Goal: Transaction & Acquisition: Book appointment/travel/reservation

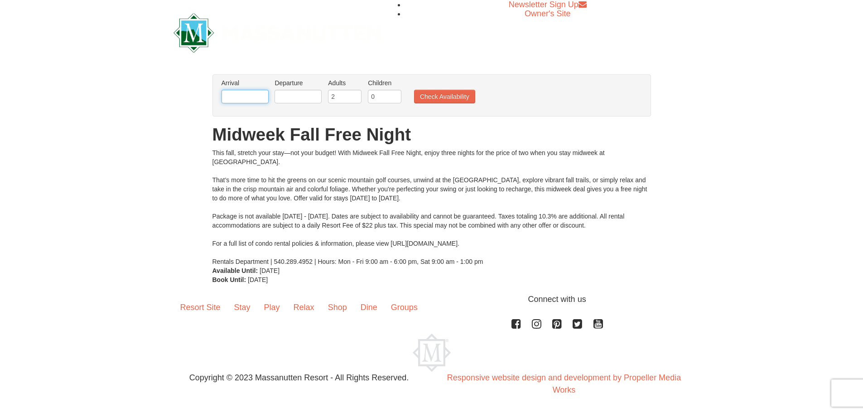
click at [242, 101] on input "text" at bounding box center [244, 97] width 47 height 14
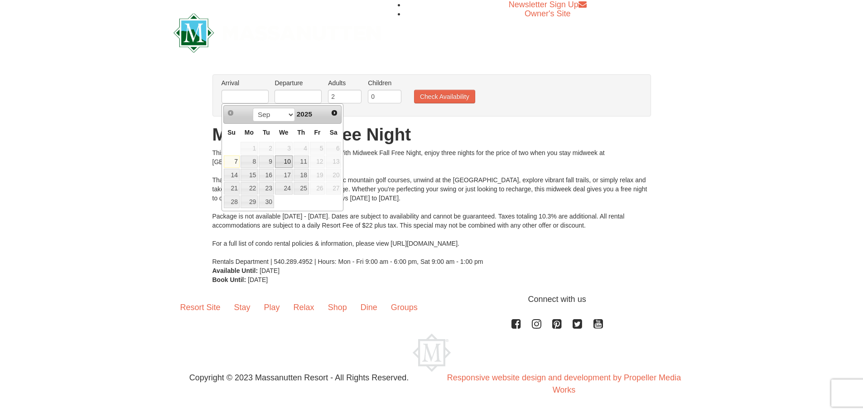
click at [284, 161] on link "10" at bounding box center [284, 161] width 18 height 13
type input "[DATE]"
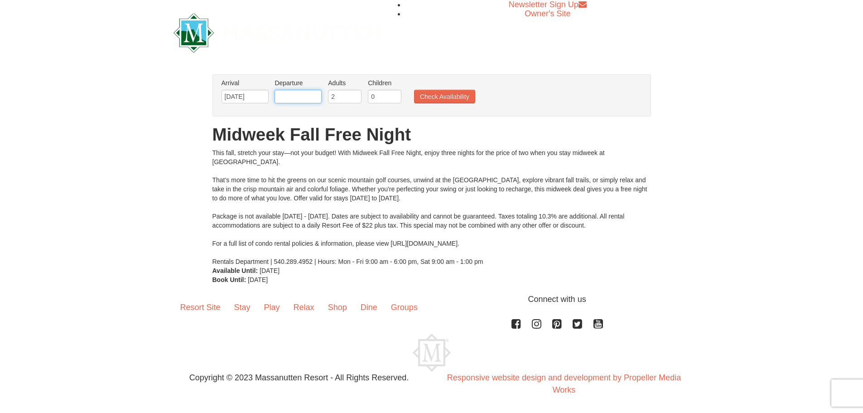
click at [306, 99] on input "text" at bounding box center [297, 97] width 47 height 14
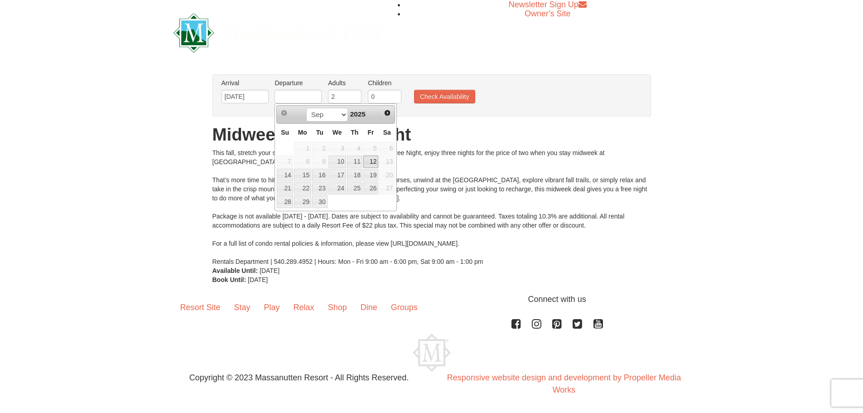
click at [371, 158] on link "12" at bounding box center [370, 161] width 15 height 13
type input "[DATE]"
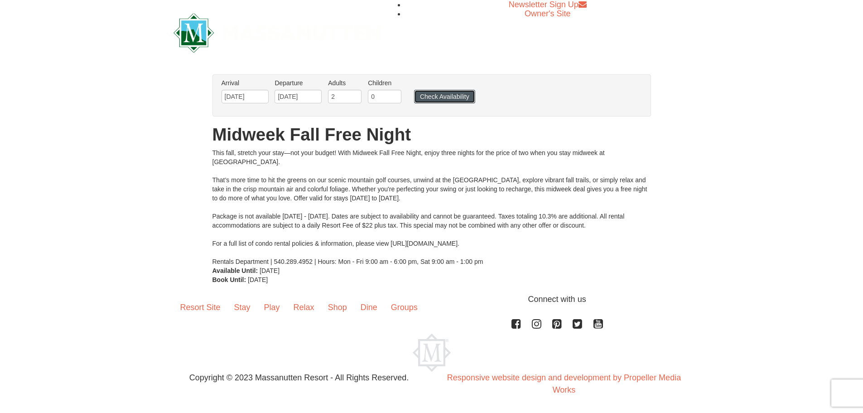
click at [446, 99] on button "Check Availability" at bounding box center [444, 97] width 61 height 14
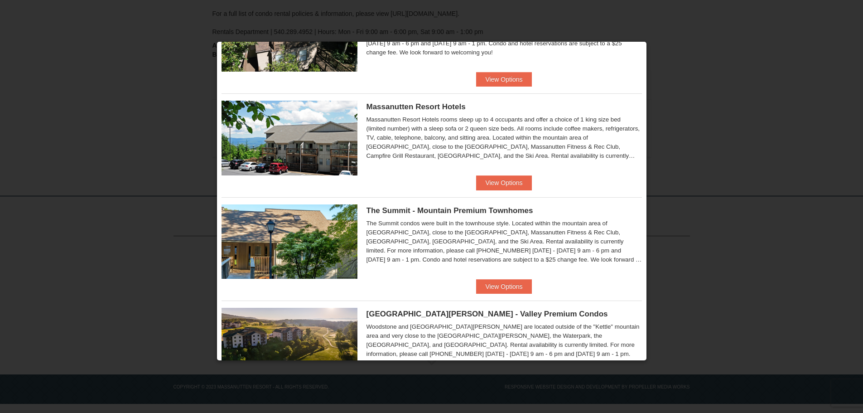
scroll to position [261, 0]
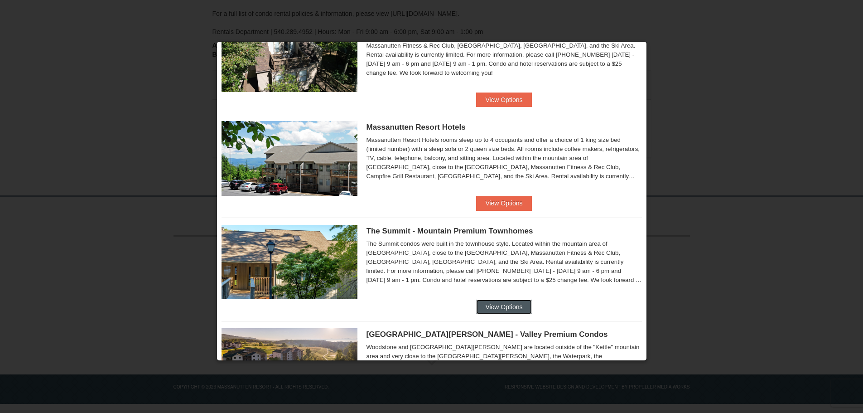
click at [490, 306] on button "View Options" at bounding box center [503, 306] width 55 height 14
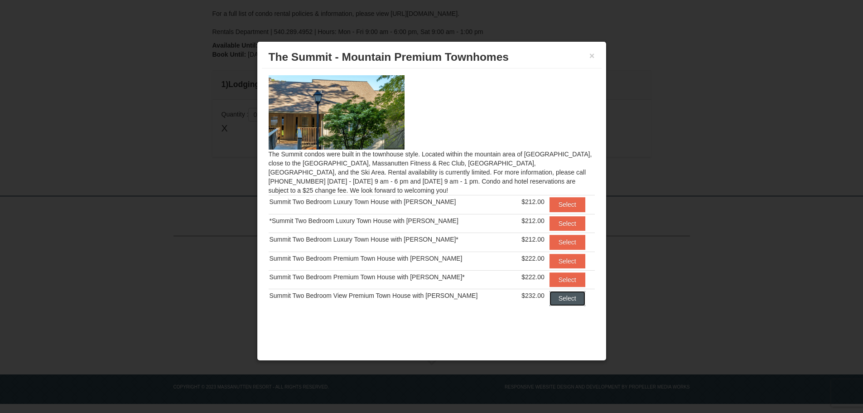
click at [549, 298] on button "Select" at bounding box center [567, 298] width 36 height 14
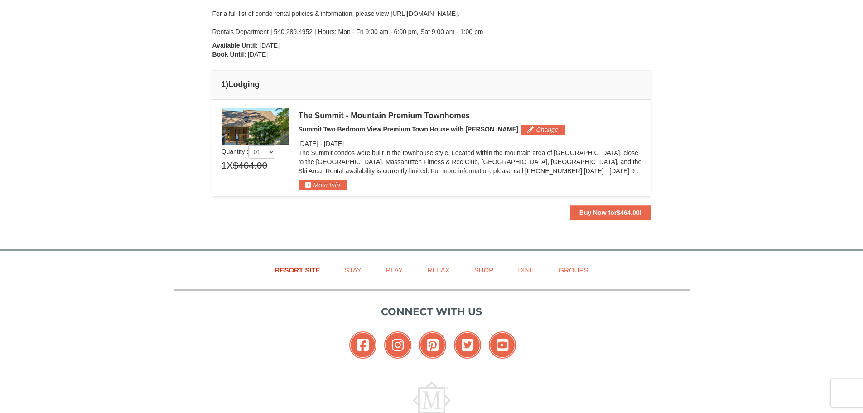
scroll to position [253, 0]
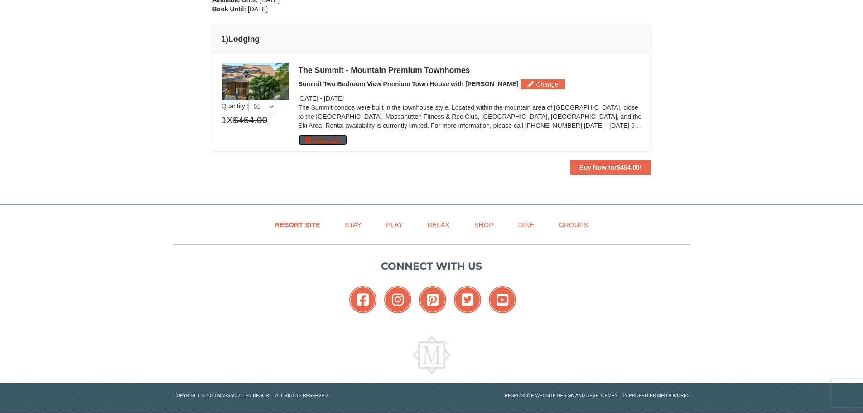
click at [333, 136] on button "More Info" at bounding box center [322, 140] width 48 height 10
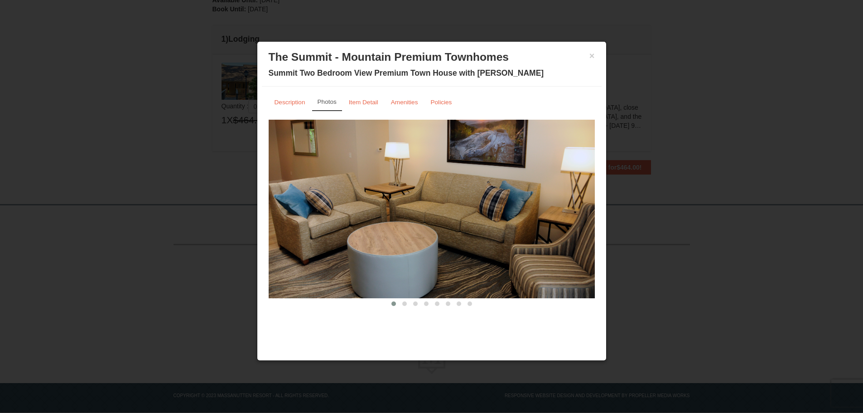
click at [574, 204] on img at bounding box center [432, 209] width 326 height 178
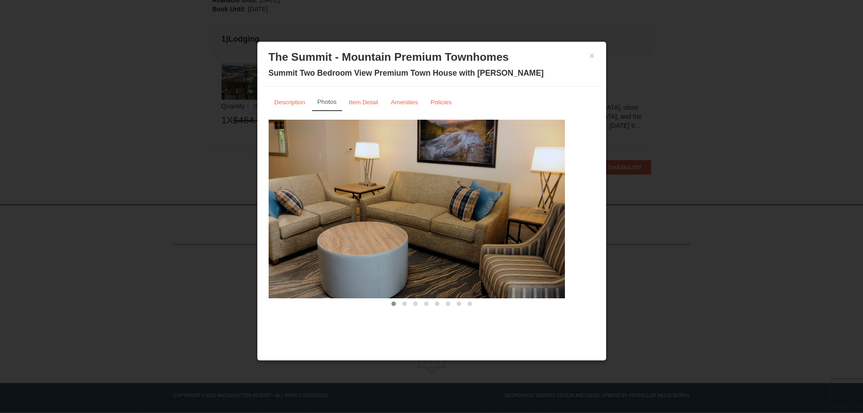
drag, startPoint x: 543, startPoint y: 211, endPoint x: 348, endPoint y: 196, distance: 194.9
click at [352, 196] on img at bounding box center [402, 209] width 326 height 178
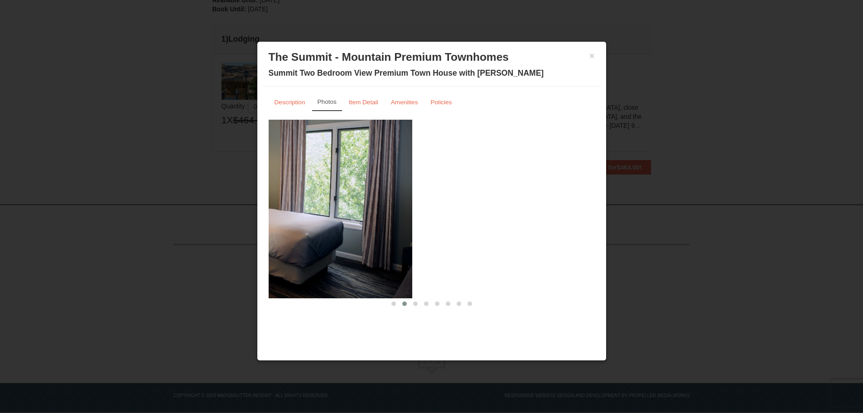
drag, startPoint x: 367, startPoint y: 206, endPoint x: 287, endPoint y: 195, distance: 80.9
click at [302, 196] on img at bounding box center [249, 209] width 326 height 178
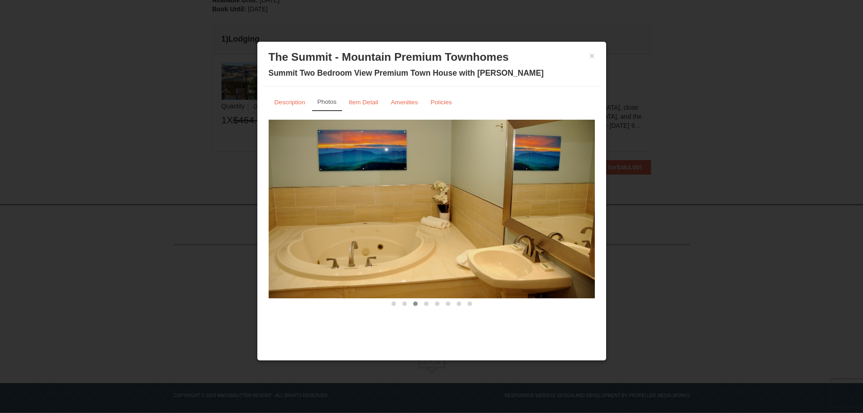
drag, startPoint x: 390, startPoint y: 217, endPoint x: 269, endPoint y: 214, distance: 121.4
click at [280, 214] on img at bounding box center [432, 209] width 326 height 178
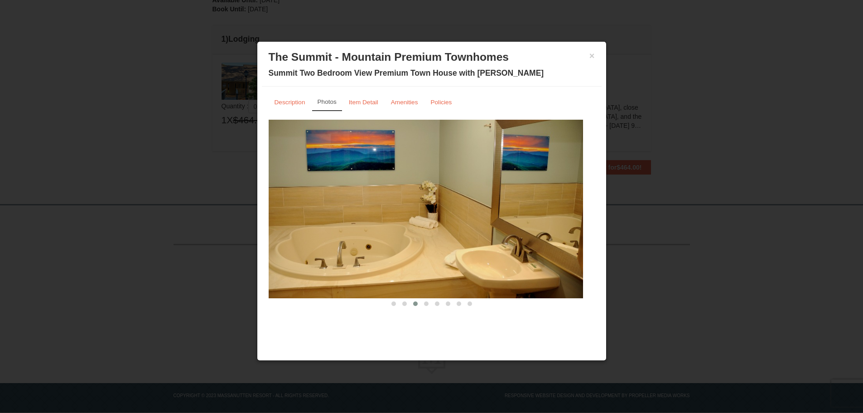
drag, startPoint x: 444, startPoint y: 225, endPoint x: 274, endPoint y: 232, distance: 170.0
click at [358, 234] on img at bounding box center [420, 209] width 326 height 178
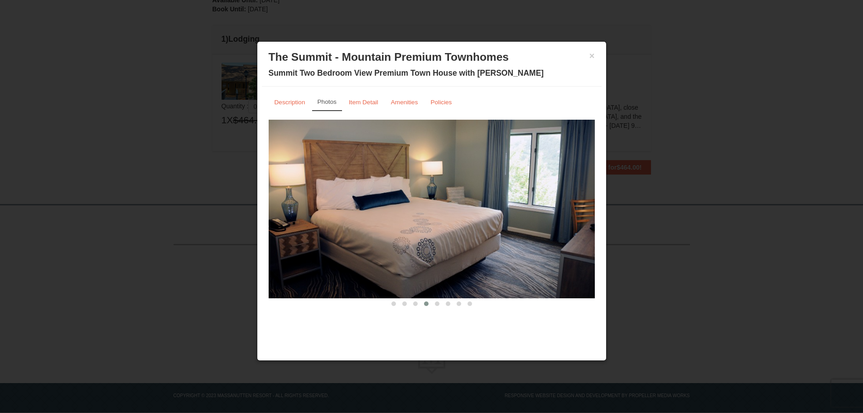
drag, startPoint x: 269, startPoint y: 238, endPoint x: 233, endPoint y: 240, distance: 36.7
click at [233, 240] on body "Browser Not Supported We notice you are using a browser which will not provide …" at bounding box center [431, 84] width 863 height 674
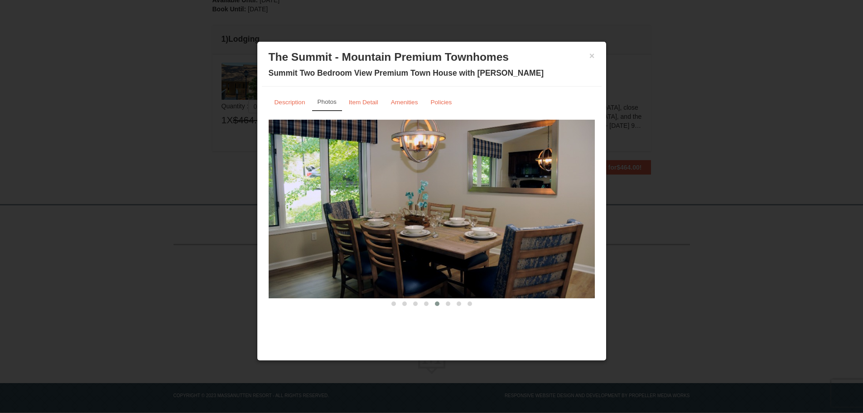
drag, startPoint x: 523, startPoint y: 241, endPoint x: 336, endPoint y: 241, distance: 186.6
click at [357, 244] on img at bounding box center [432, 209] width 326 height 178
drag, startPoint x: 431, startPoint y: 237, endPoint x: 247, endPoint y: 243, distance: 184.4
click at [309, 243] on img at bounding box center [432, 209] width 326 height 178
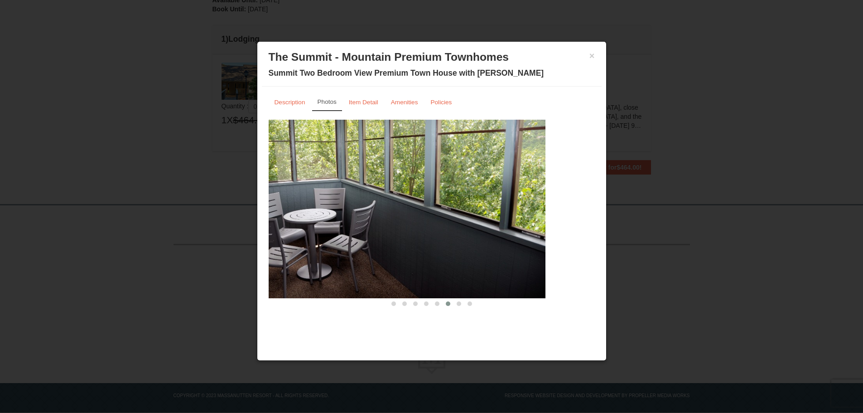
drag, startPoint x: 319, startPoint y: 255, endPoint x: 156, endPoint y: 273, distance: 163.5
click at [227, 267] on body "Browser Not Supported We notice you are using a browser which will not provide …" at bounding box center [431, 84] width 863 height 674
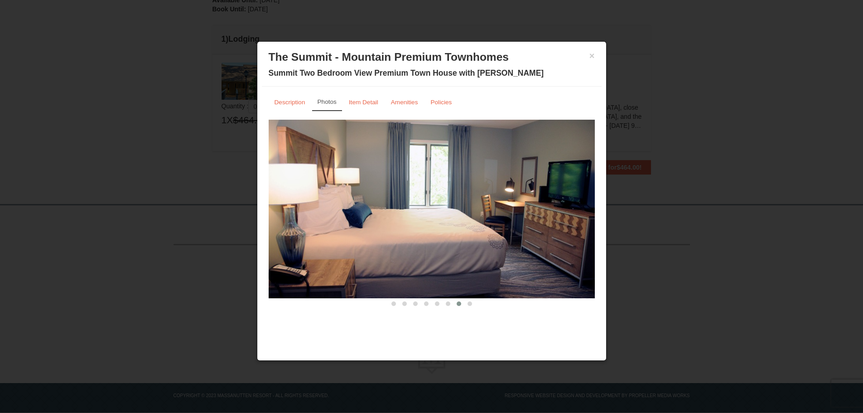
drag, startPoint x: 474, startPoint y: 246, endPoint x: 261, endPoint y: 269, distance: 213.6
click at [266, 269] on div "Description Photos Item Detail Amenities Policies The Summit - Mountain Premium…" at bounding box center [432, 201] width 340 height 228
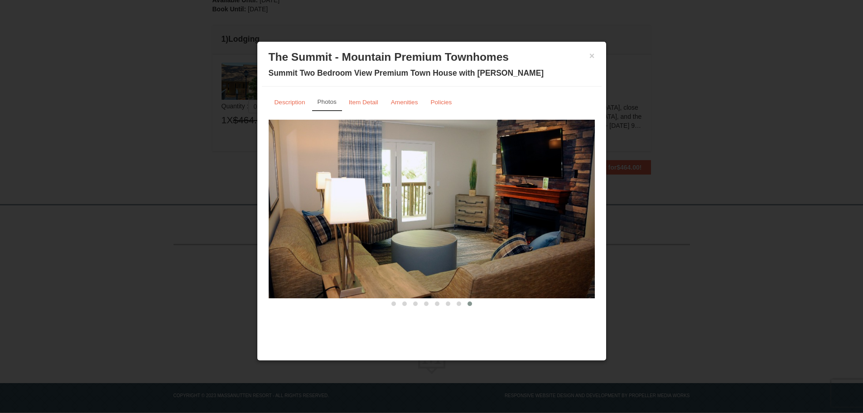
drag, startPoint x: 524, startPoint y: 255, endPoint x: 332, endPoint y: 267, distance: 192.9
click at [323, 273] on img at bounding box center [432, 209] width 326 height 178
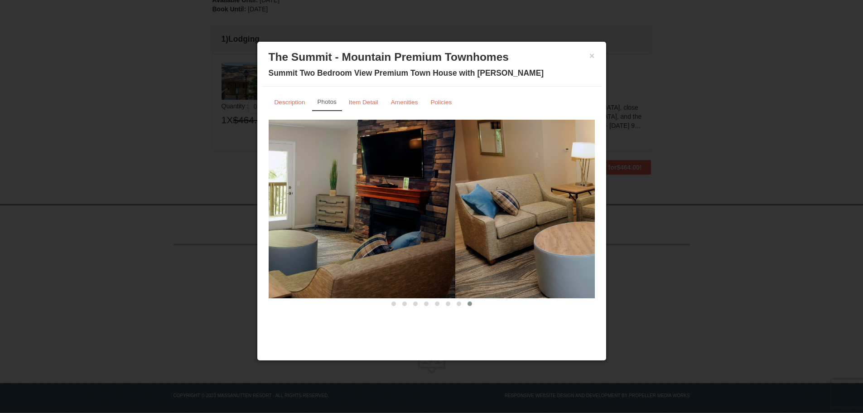
drag, startPoint x: 426, startPoint y: 225, endPoint x: 235, endPoint y: 212, distance: 191.1
click at [296, 216] on img at bounding box center [292, 209] width 326 height 178
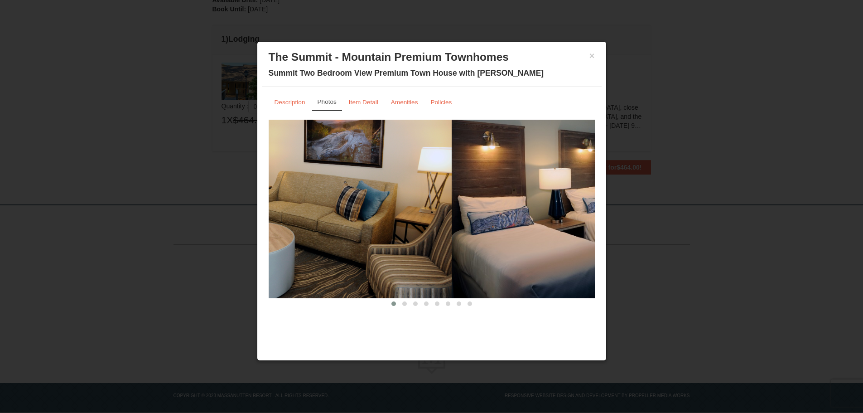
drag, startPoint x: 546, startPoint y: 236, endPoint x: 339, endPoint y: 237, distance: 207.0
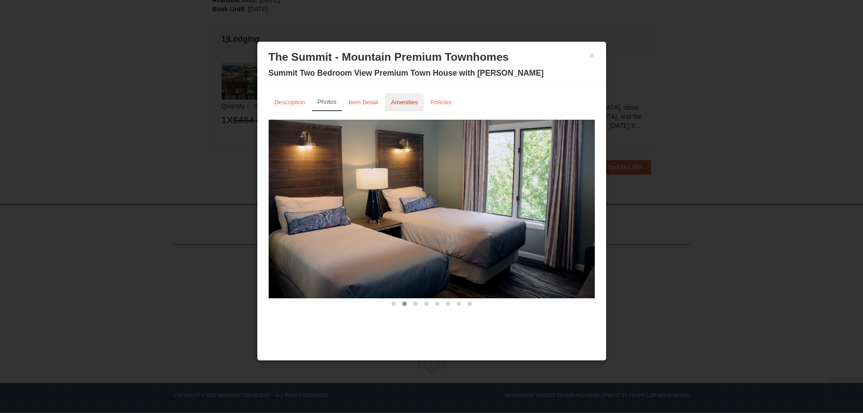
click at [402, 103] on small "Amenities" at bounding box center [404, 102] width 27 height 7
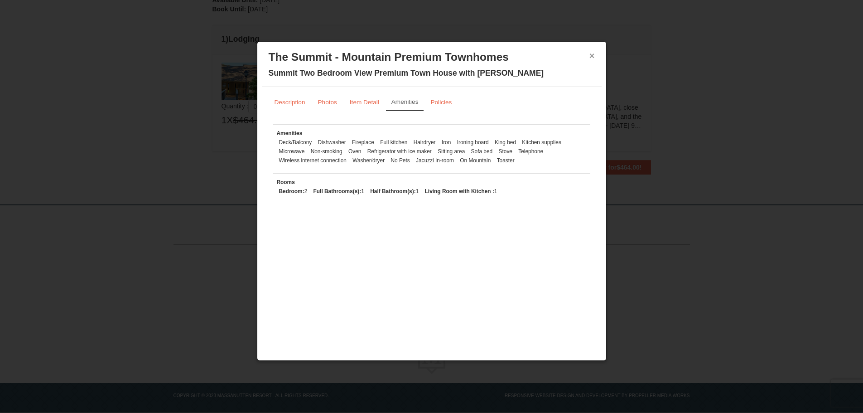
drag, startPoint x: 590, startPoint y: 54, endPoint x: 574, endPoint y: 55, distance: 15.4
click at [590, 55] on button "×" at bounding box center [591, 55] width 5 height 9
